Goal: Information Seeking & Learning: Learn about a topic

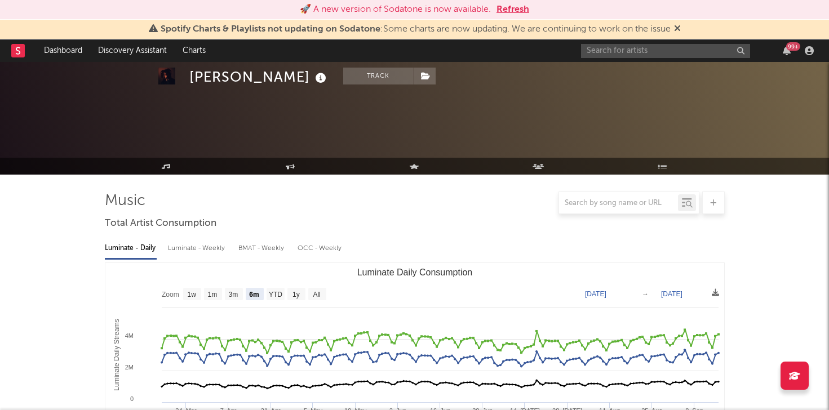
select select "6m"
select select "1w"
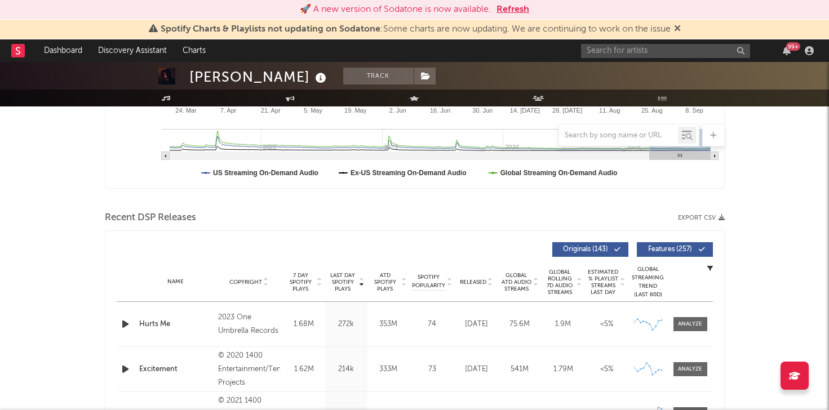
scroll to position [300, 0]
click at [519, 15] on button "Refresh" at bounding box center [513, 10] width 33 height 14
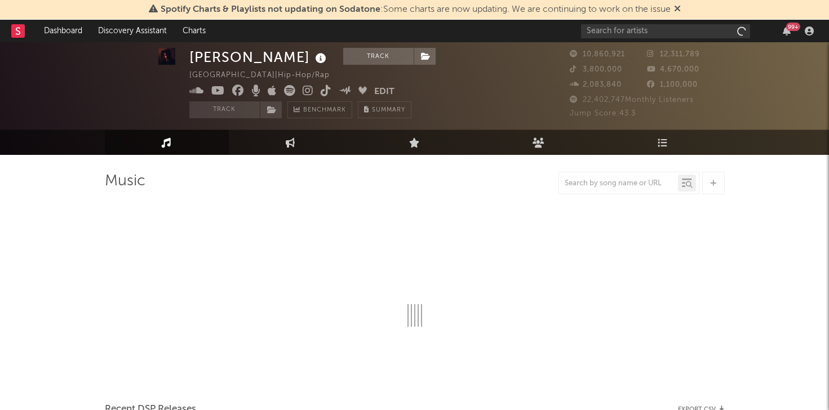
scroll to position [24, 0]
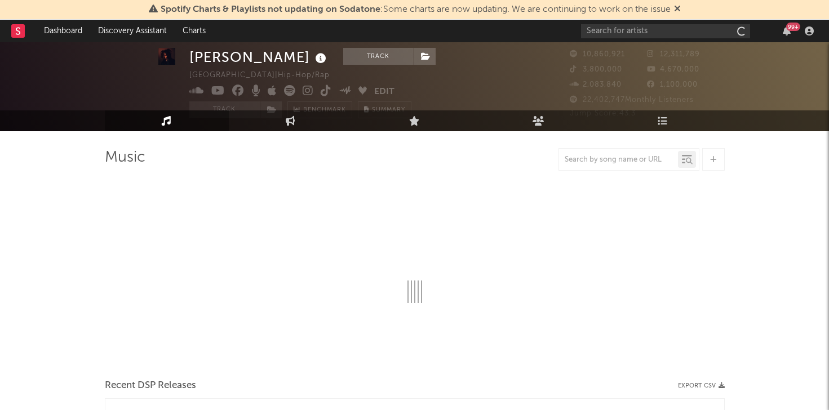
select select "6m"
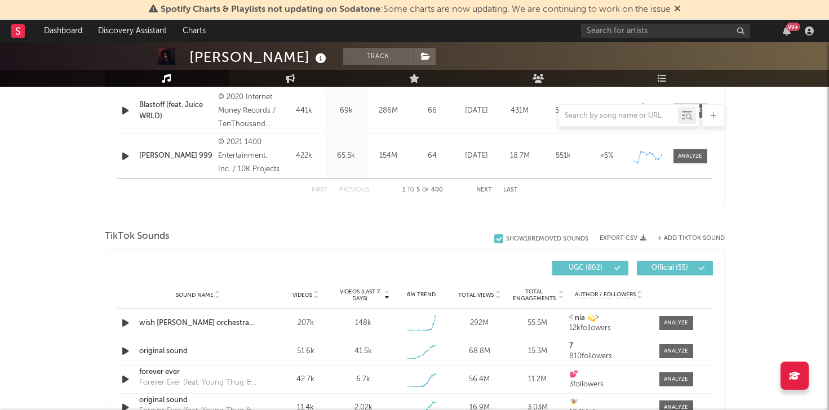
scroll to position [734, 0]
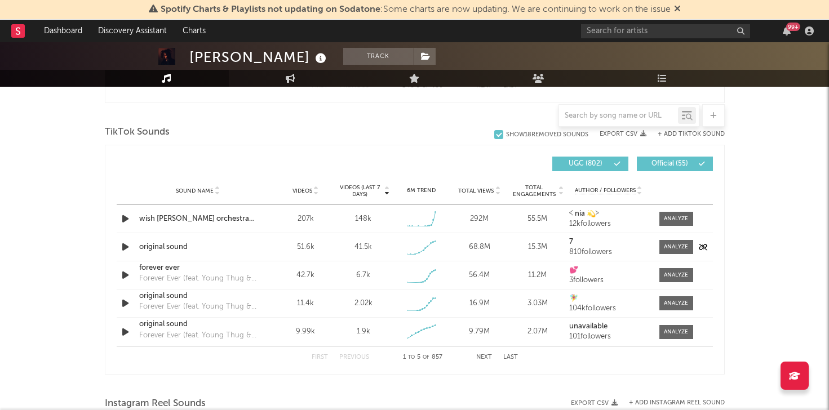
click at [123, 244] on icon "button" at bounding box center [126, 247] width 12 height 14
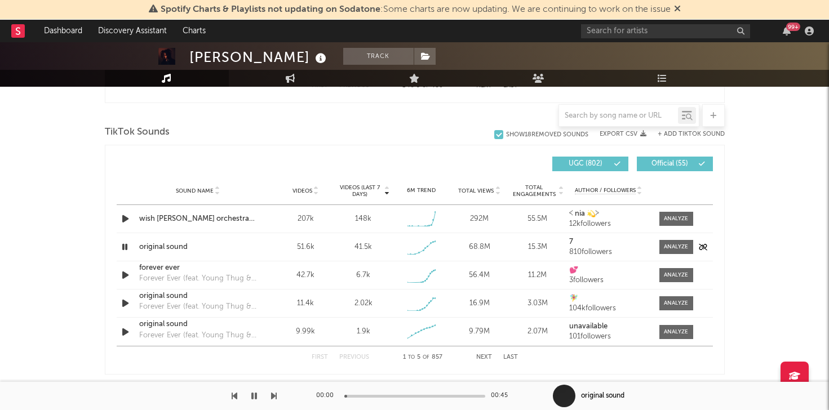
click at [124, 245] on icon "button" at bounding box center [125, 247] width 11 height 14
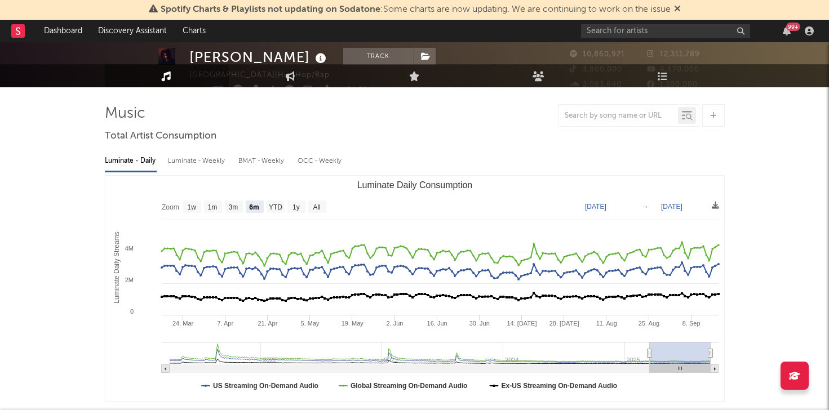
scroll to position [0, 0]
